Goal: Check status: Check status

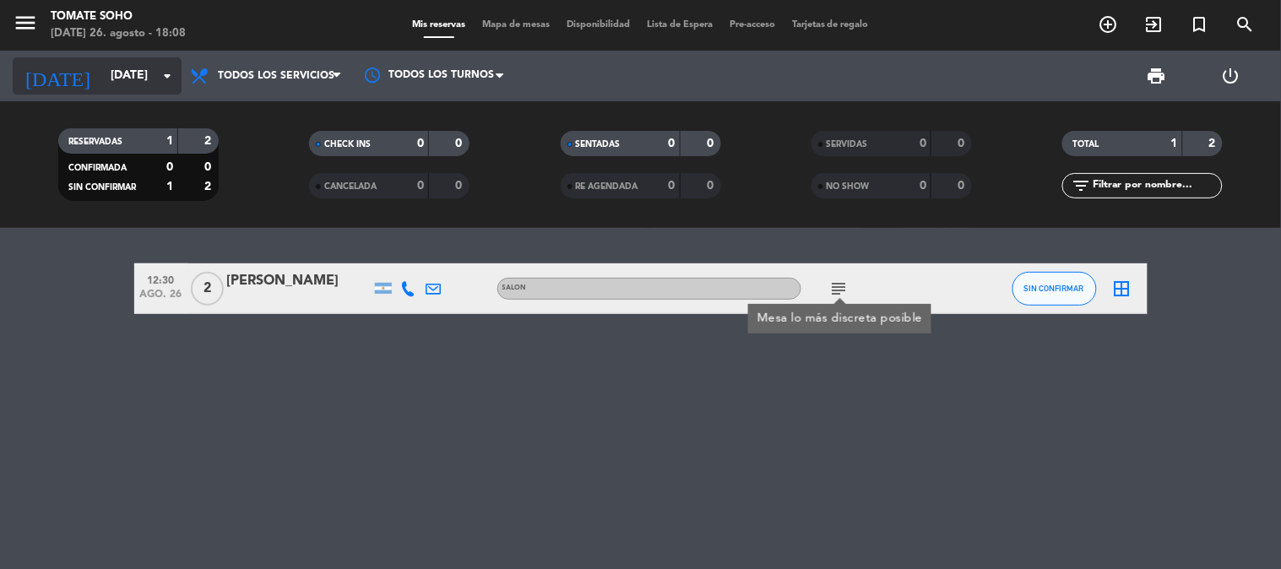
click at [113, 71] on input "[DATE]" at bounding box center [182, 76] width 160 height 30
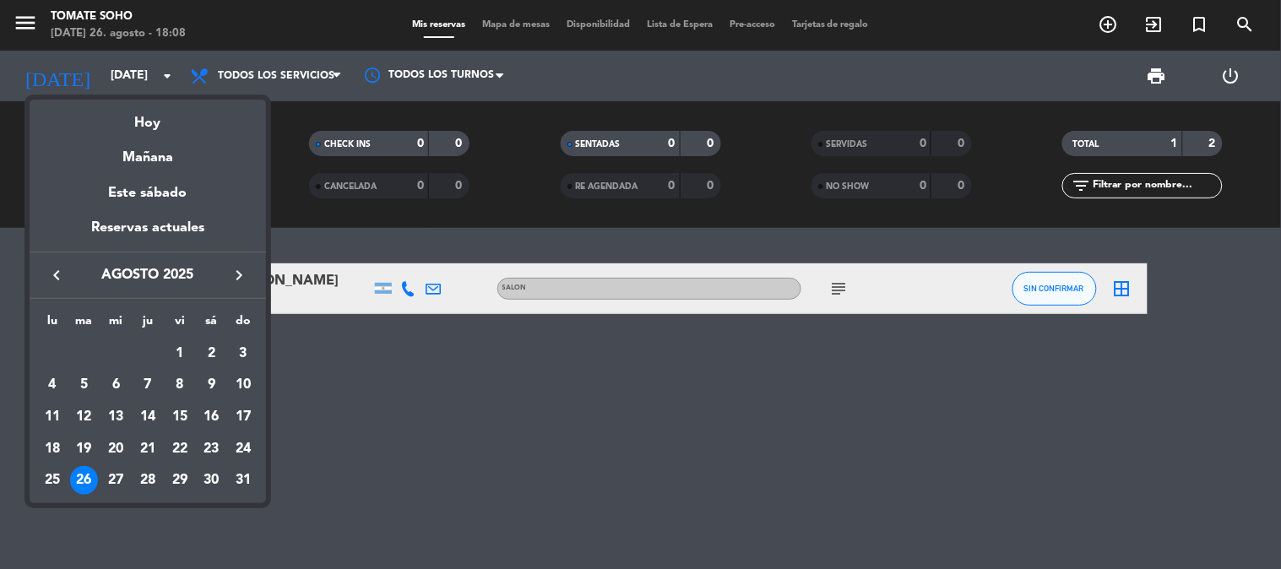
click at [87, 471] on div "26" at bounding box center [84, 480] width 29 height 29
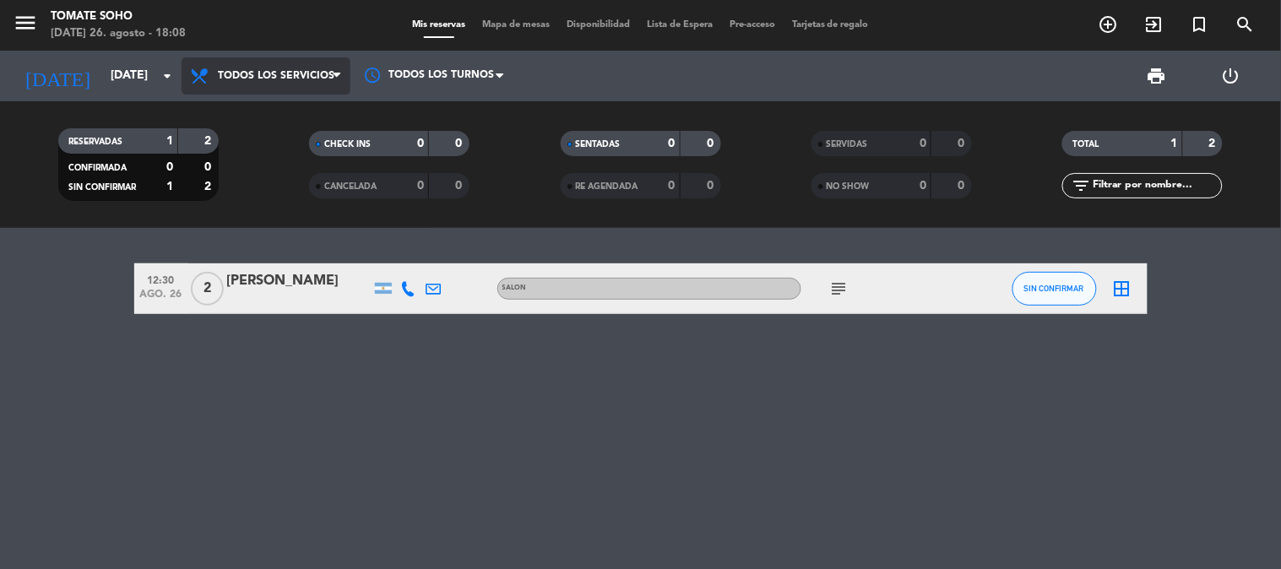
click at [291, 78] on span "Todos los servicios" at bounding box center [276, 76] width 117 height 12
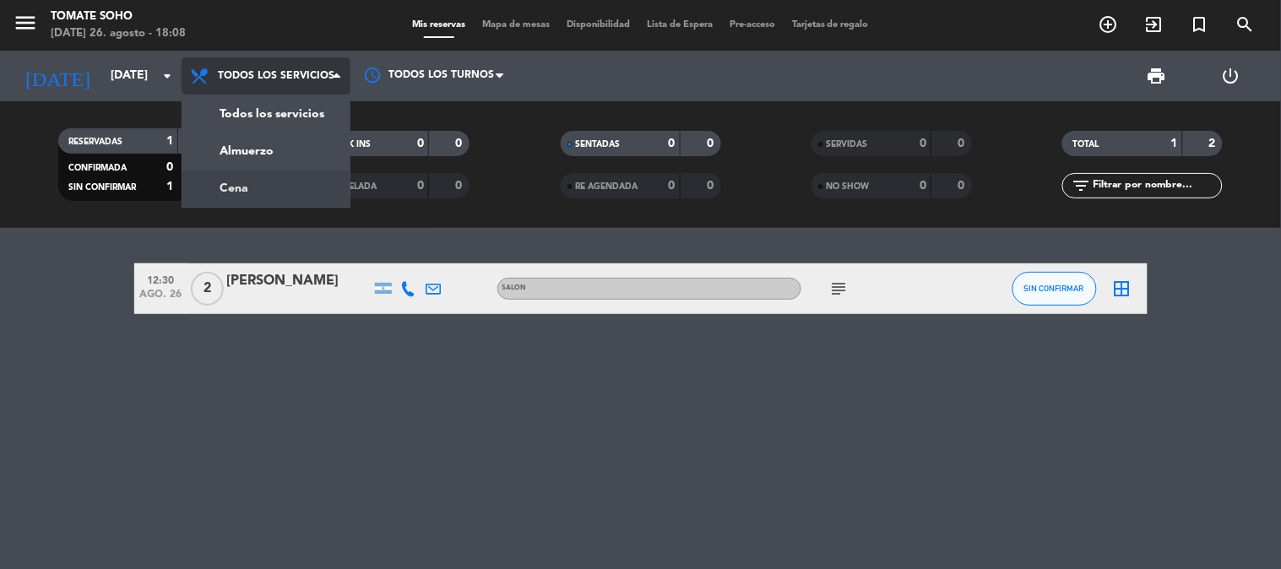
click at [270, 179] on div "menu Tomate Soho [DATE] 26. agosto - 18:08 Mis reservas Mapa de mesas Disponibi…" at bounding box center [640, 114] width 1281 height 228
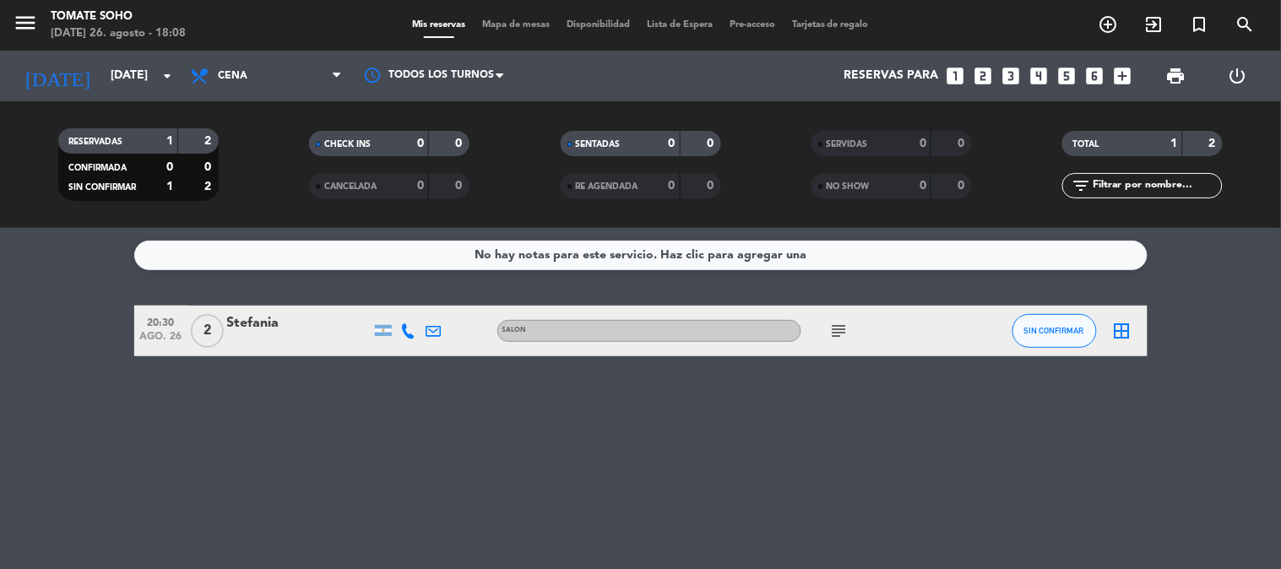
click at [842, 325] on icon "subject" at bounding box center [839, 331] width 20 height 20
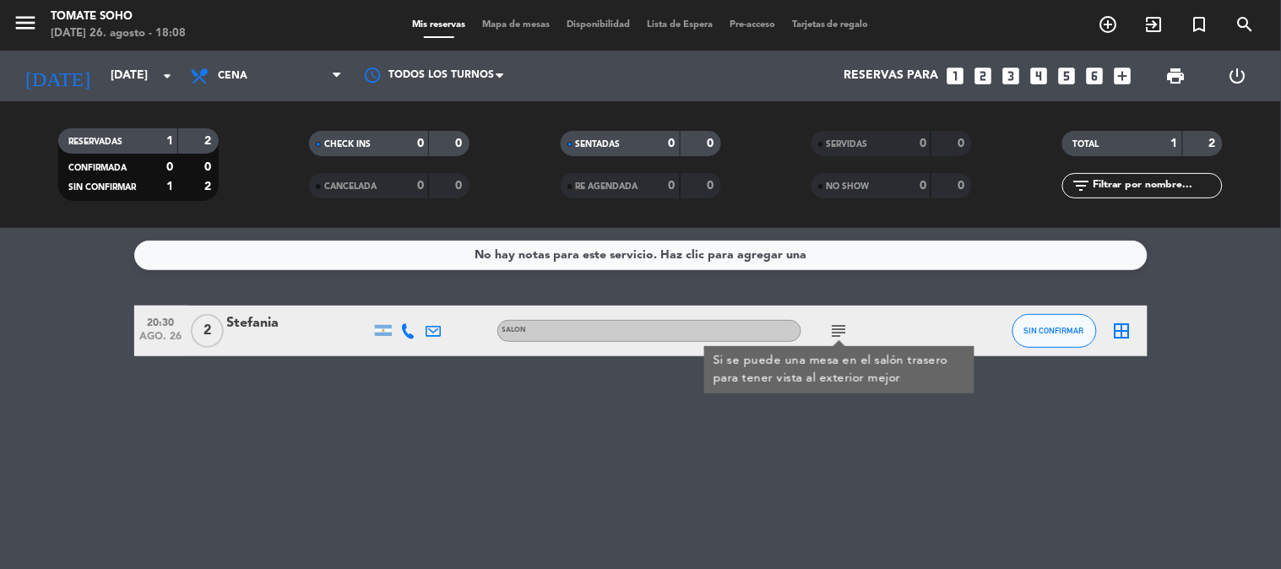
click at [154, 316] on span "20:30" at bounding box center [161, 321] width 42 height 19
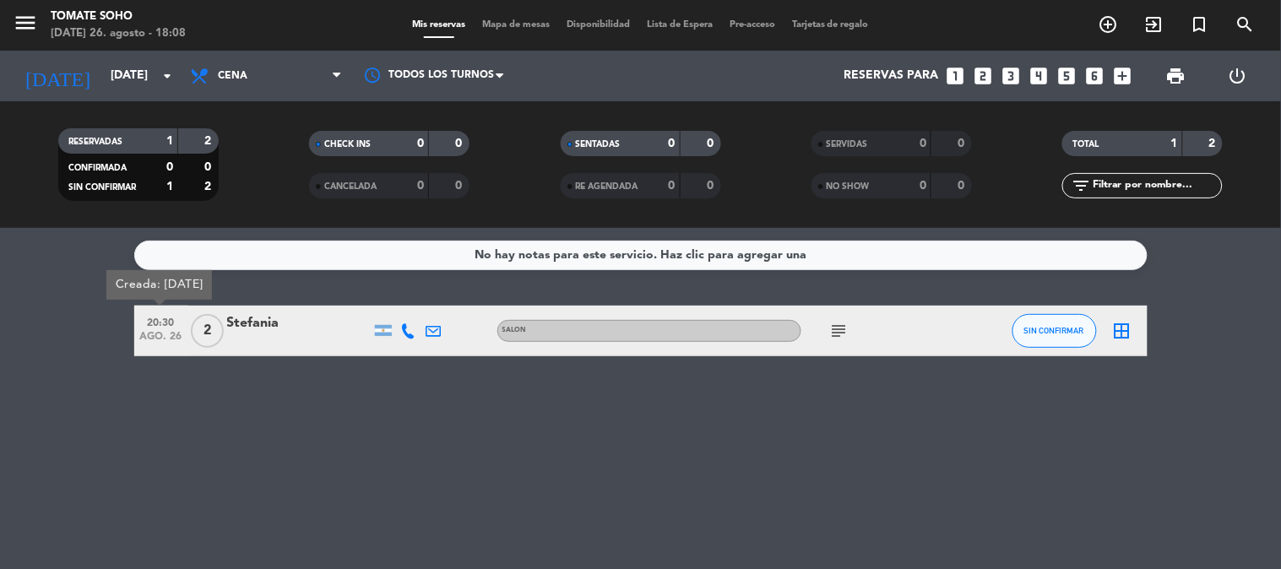
drag, startPoint x: 145, startPoint y: 312, endPoint x: 941, endPoint y: 376, distance: 797.9
click at [941, 376] on div "No hay notas para este servicio. Haz clic para agregar una 20:30 [DATE] Creada:…" at bounding box center [640, 398] width 1281 height 341
click at [871, 333] on div "subject" at bounding box center [877, 331] width 152 height 50
click at [847, 334] on icon "subject" at bounding box center [839, 331] width 20 height 20
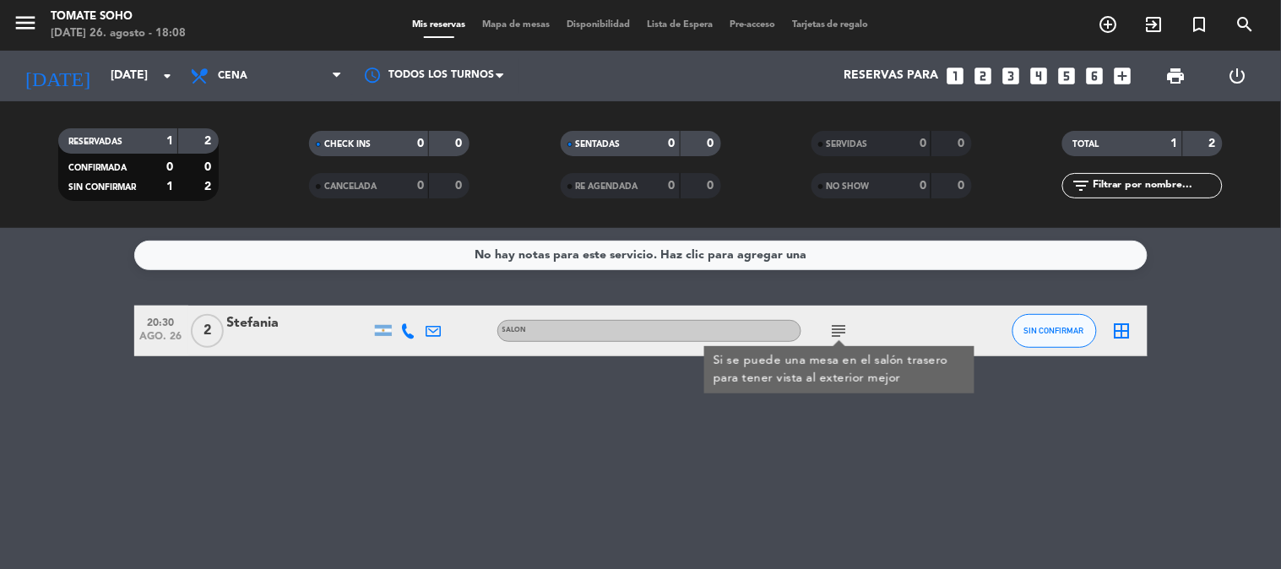
click at [781, 414] on div "No hay notas para este servicio. Haz clic para agregar una 20:30 [DATE] 2 [PERS…" at bounding box center [640, 398] width 1281 height 341
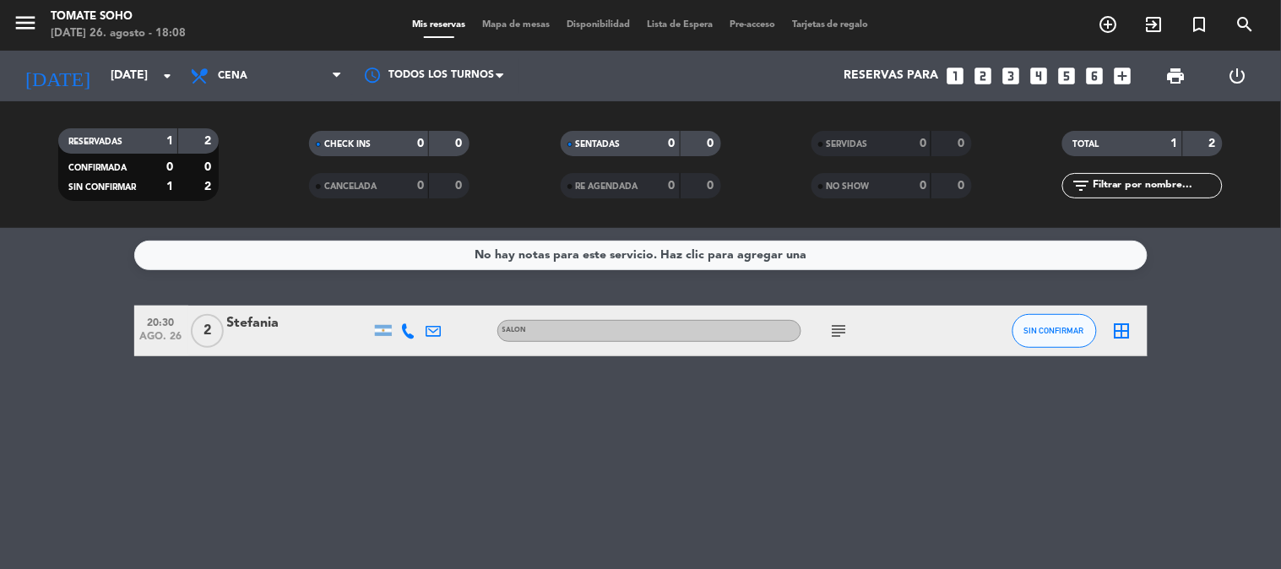
drag, startPoint x: 145, startPoint y: 322, endPoint x: 861, endPoint y: 349, distance: 716.5
click at [861, 349] on div "20:30 [DATE] 2 [PERSON_NAME] SALON subject SIN CONFIRMAR border_all" at bounding box center [640, 331] width 1013 height 51
drag, startPoint x: 163, startPoint y: 318, endPoint x: 670, endPoint y: 462, distance: 527.4
click at [670, 462] on div "No hay notas para este servicio. Haz clic para agregar una 20:30 [DATE] 2 [PERS…" at bounding box center [640, 398] width 1281 height 341
